Goal: Information Seeking & Learning: Learn about a topic

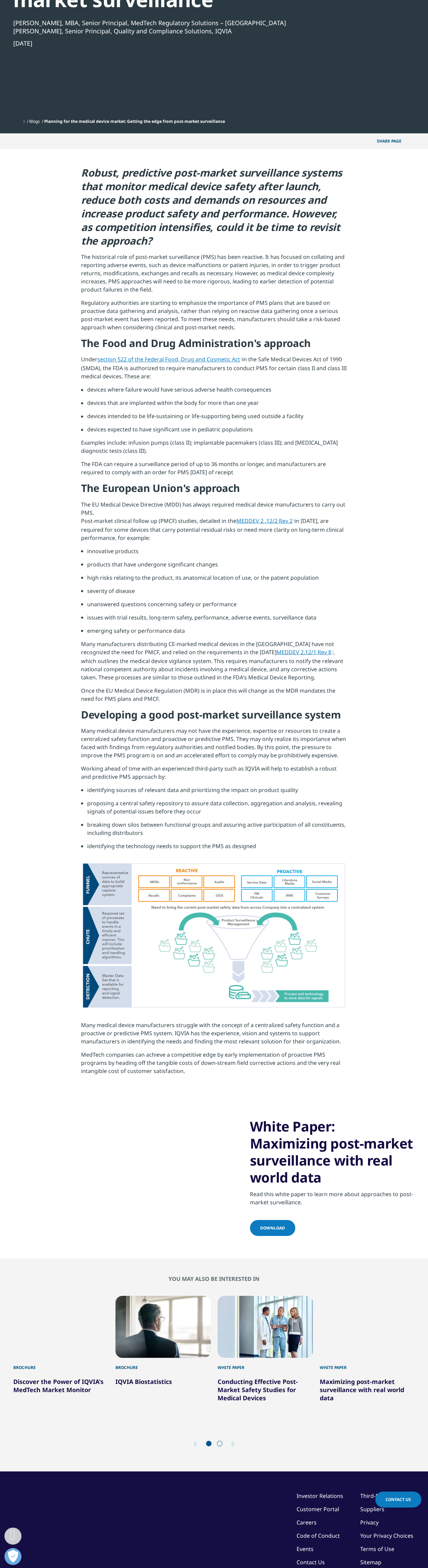
scroll to position [102, 0]
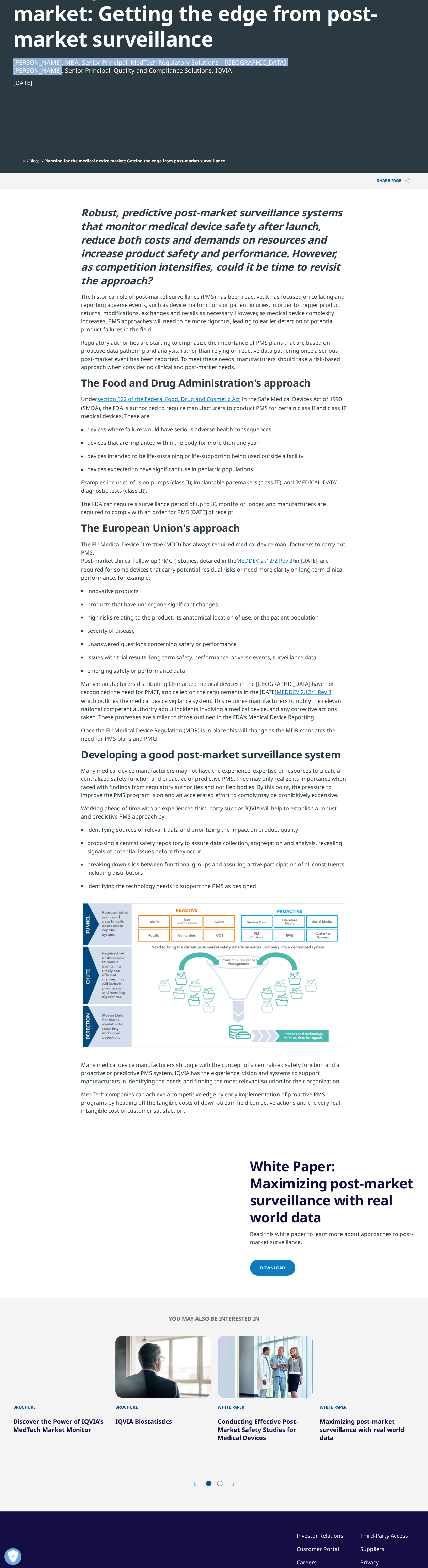
drag, startPoint x: 13, startPoint y: 61, endPoint x: 50, endPoint y: 67, distance: 37.5
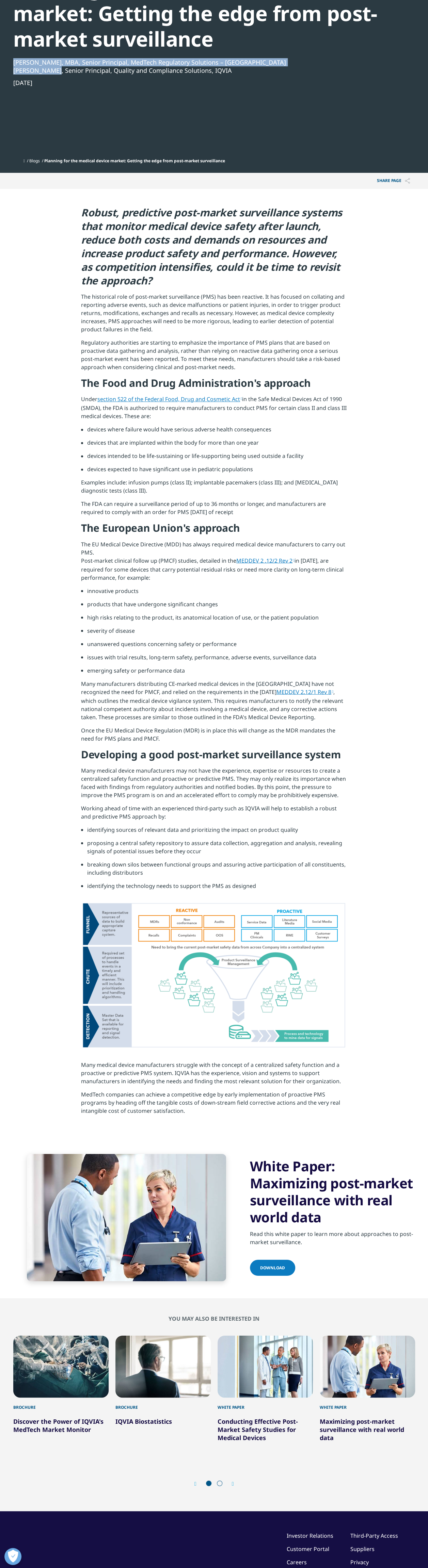
click at [50, 67] on div "[PERSON_NAME], MBA, Senior Principal, MedTech Regulatory Solutions – North Amer…" at bounding box center [195, 66] width 365 height 16
drag, startPoint x: 50, startPoint y: 67, endPoint x: 51, endPoint y: 61, distance: 6.1
click at [51, 61] on div "[PERSON_NAME], MBA, Senior Principal, MedTech Regulatory Solutions – [GEOGRAPHI…" at bounding box center [195, 62] width 365 height 8
drag, startPoint x: 54, startPoint y: 62, endPoint x: 4, endPoint y: 57, distance: 50.2
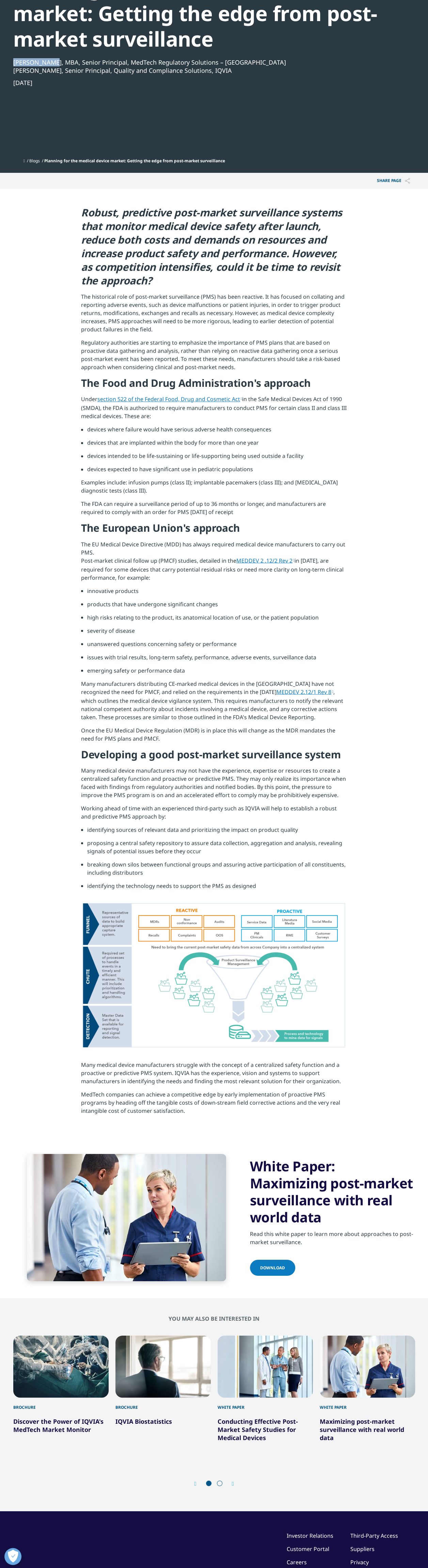
click at [4, 57] on section "Blog Planning for the medical device market: Getting the edge from post-market …" at bounding box center [214, 35] width 428 height 275
copy div "[PERSON_NAME]"
drag, startPoint x: 50, startPoint y: 82, endPoint x: 11, endPoint y: 83, distance: 39.0
click at [11, 83] on section "Blog Planning for the medical device market: Getting the edge from post-market …" at bounding box center [214, 35] width 428 height 275
copy div "[DATE]"
